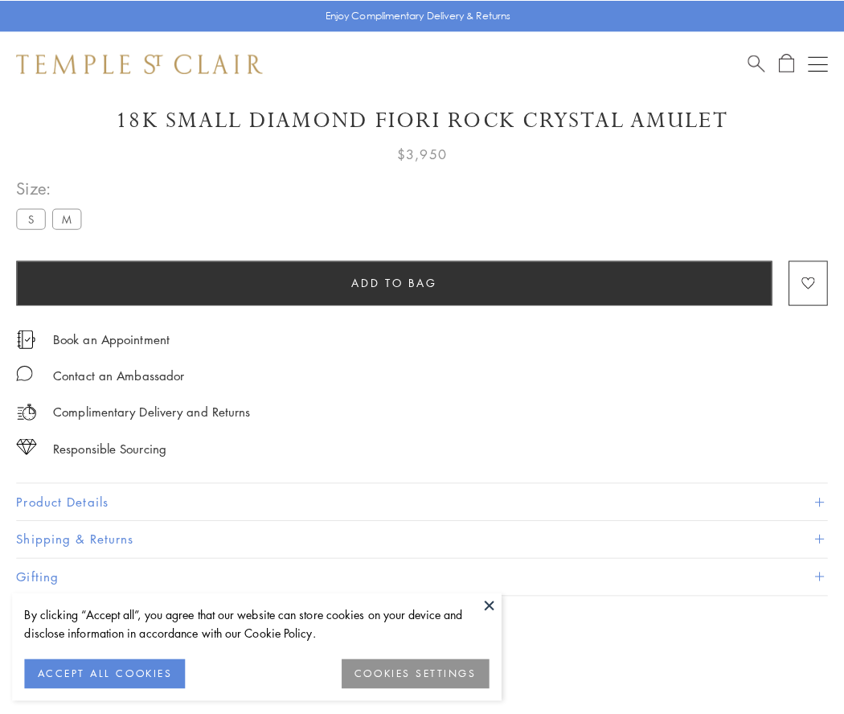
scroll to position [43, 0]
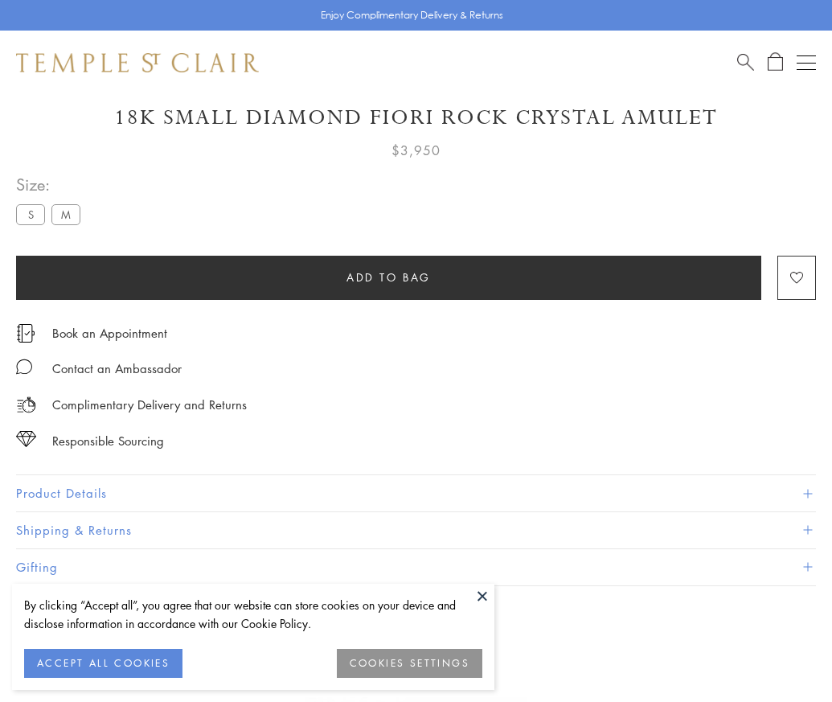
click at [388, 277] on span "Add to bag" at bounding box center [389, 278] width 84 height 18
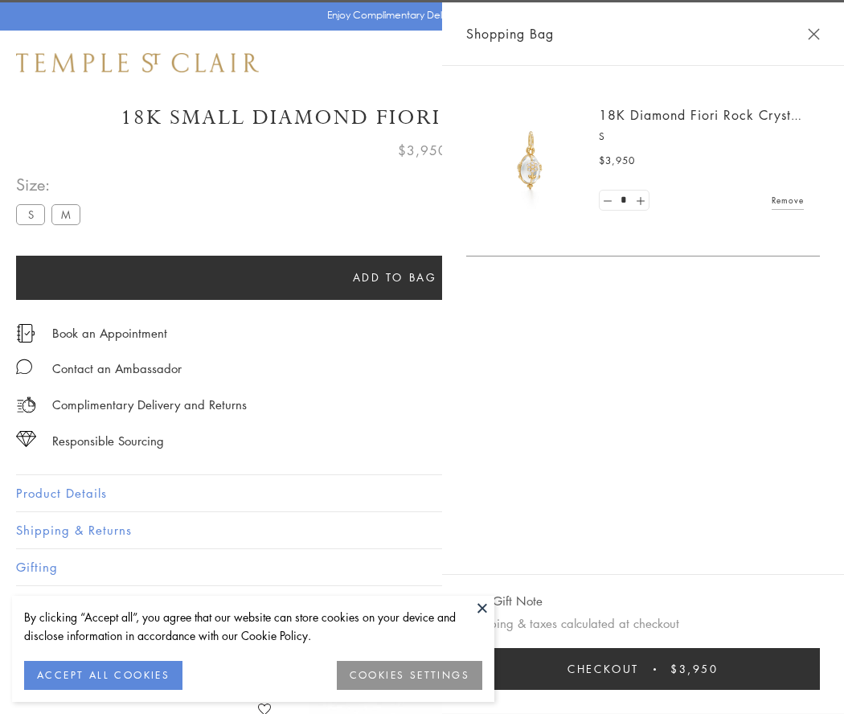
click at [663, 669] on button "Checkout $3,950" at bounding box center [643, 669] width 354 height 42
